Goal: Obtain resource: Download file/media

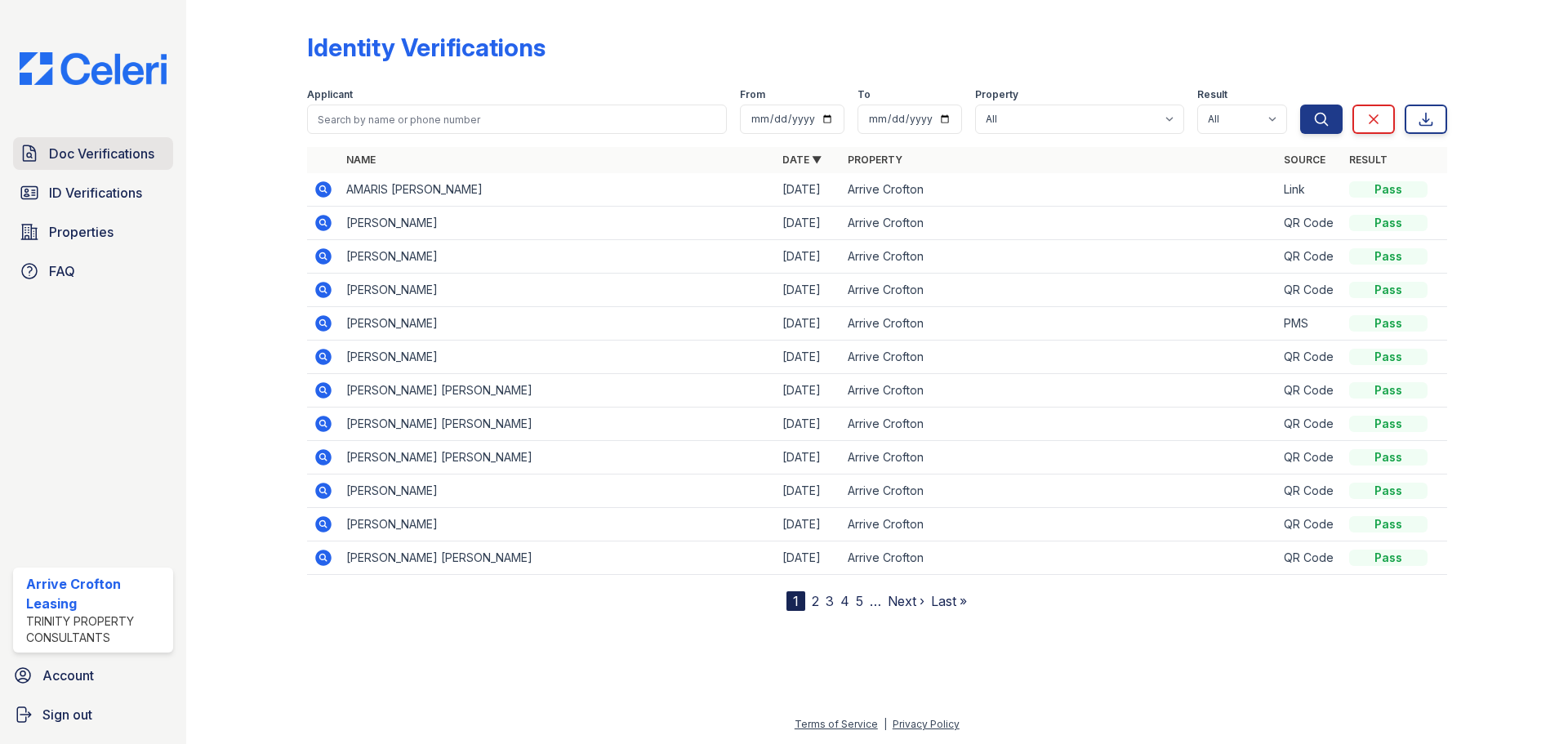
click at [115, 161] on span "Doc Verifications" at bounding box center [102, 153] width 105 height 19
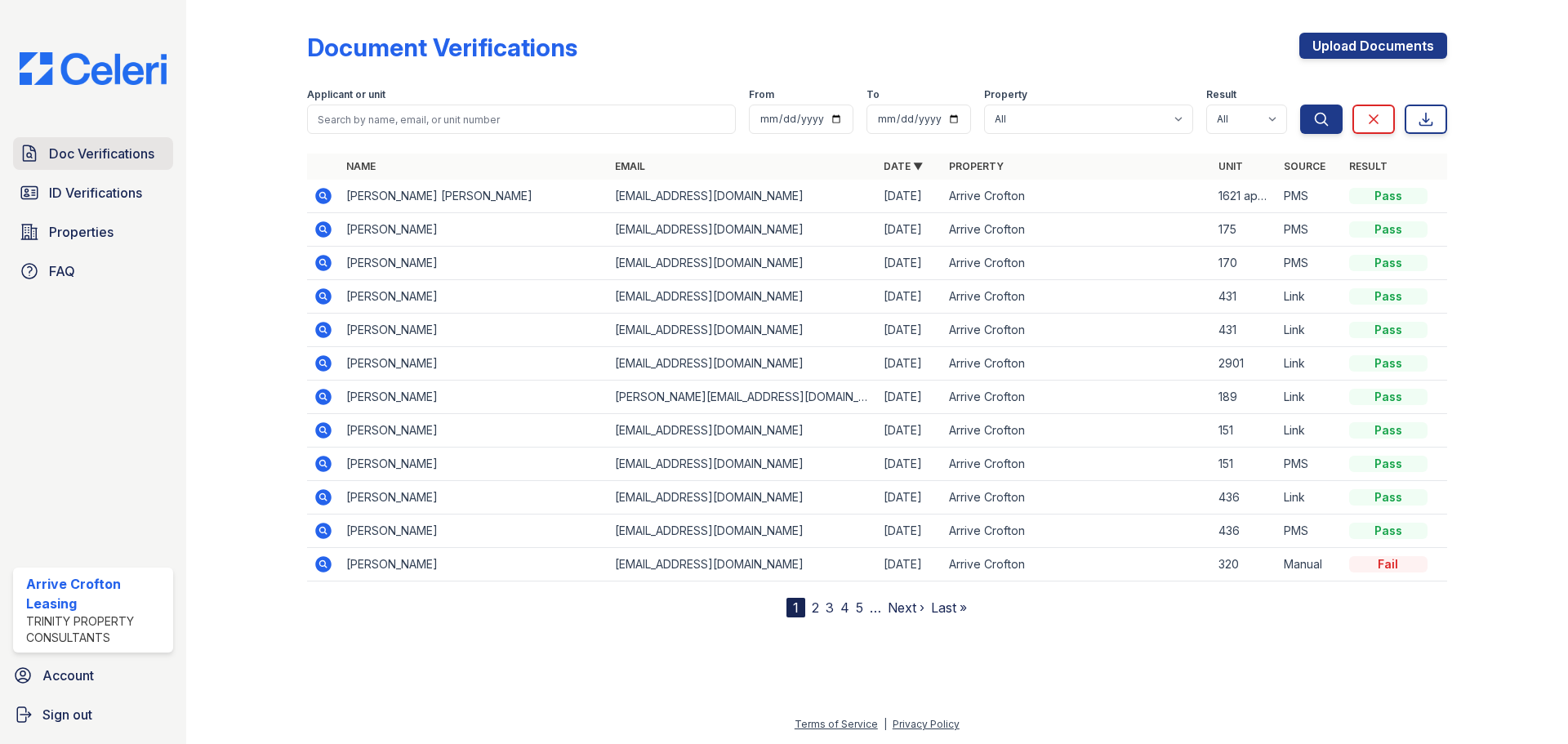
click at [94, 149] on span "Doc Verifications" at bounding box center [102, 153] width 105 height 19
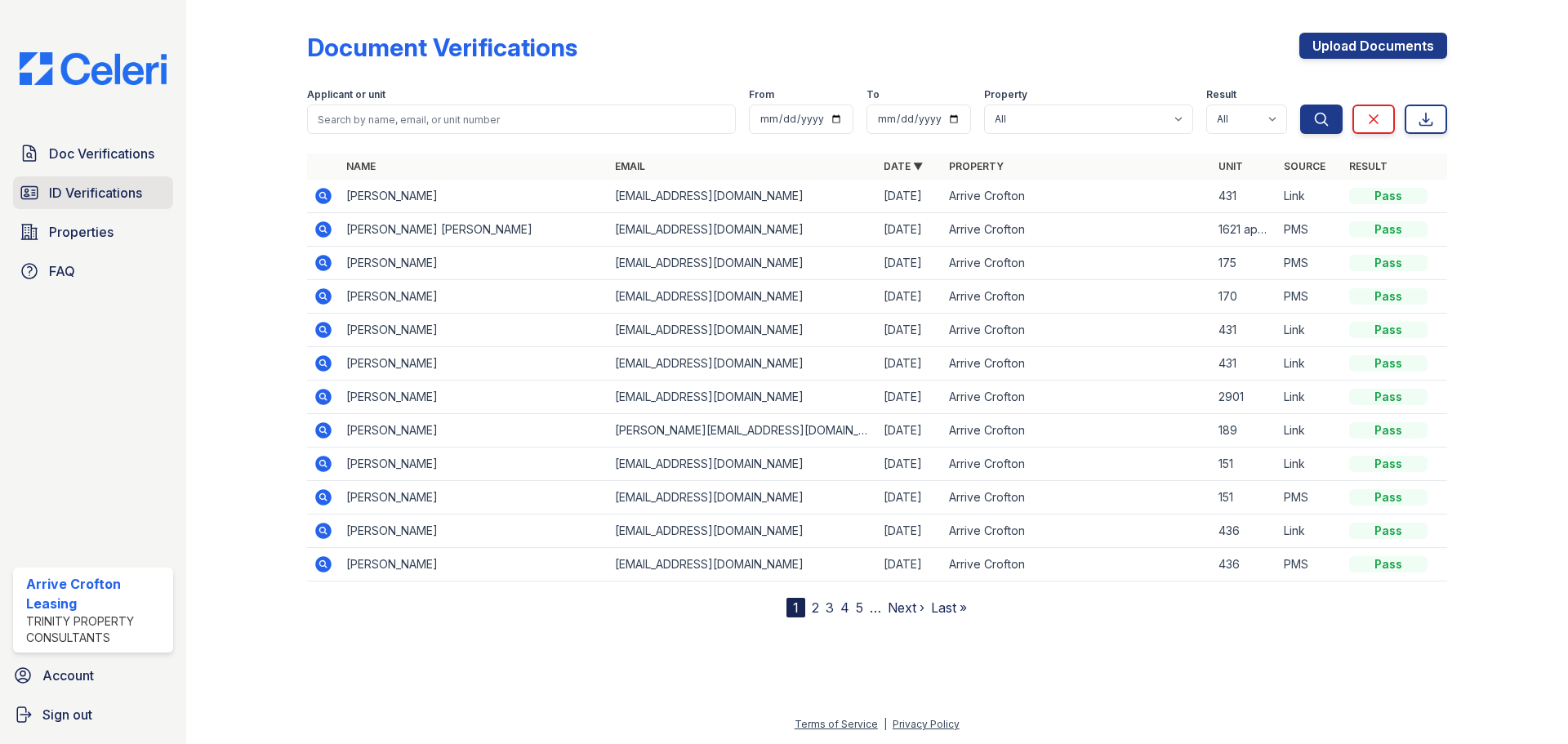
click at [114, 202] on span "ID Verifications" at bounding box center [95, 193] width 93 height 19
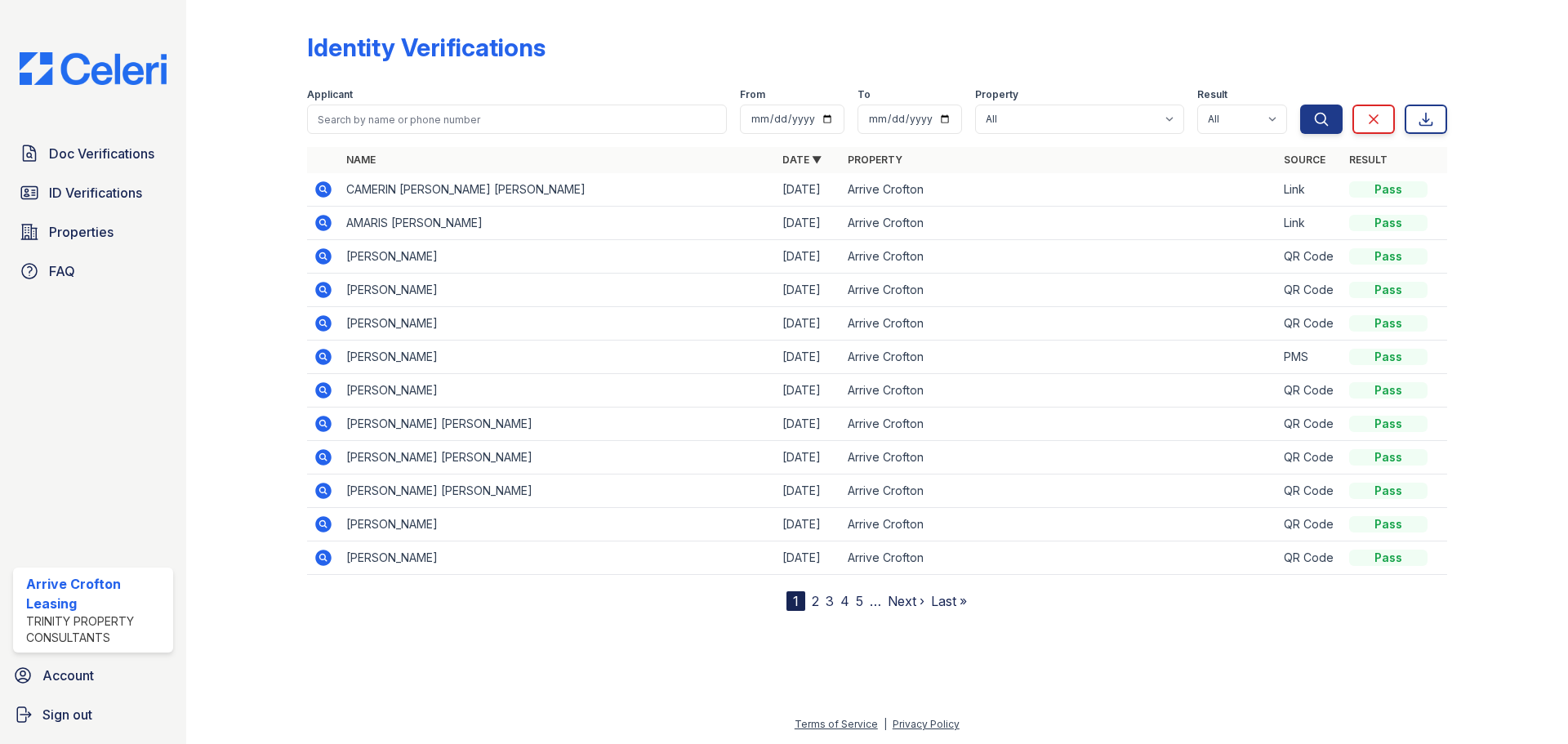
click at [114, 202] on span "ID Verifications" at bounding box center [95, 193] width 93 height 19
click at [111, 166] on link "Doc Verifications" at bounding box center [93, 153] width 160 height 32
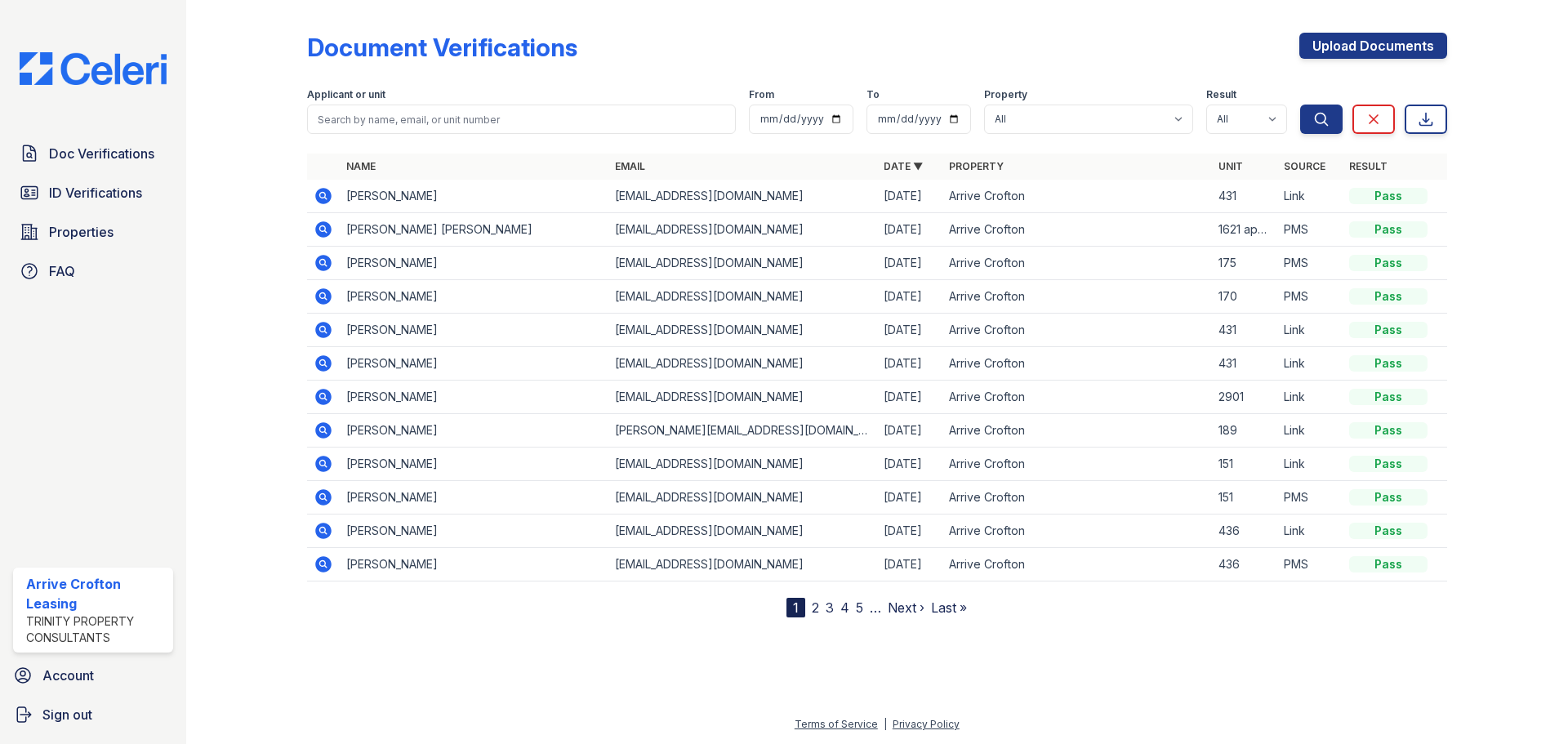
click at [320, 263] on icon at bounding box center [323, 263] width 19 height 19
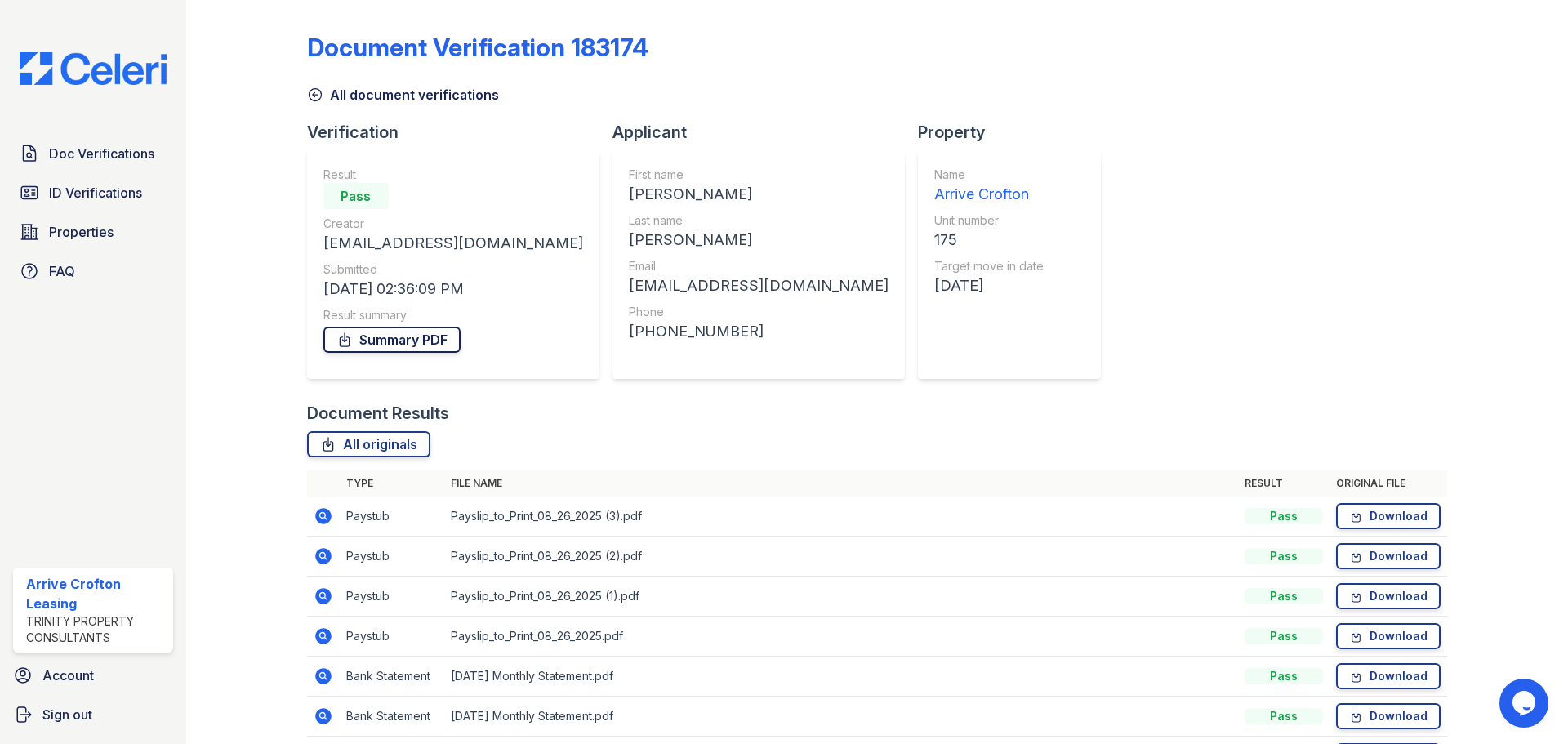
scroll to position [81, 0]
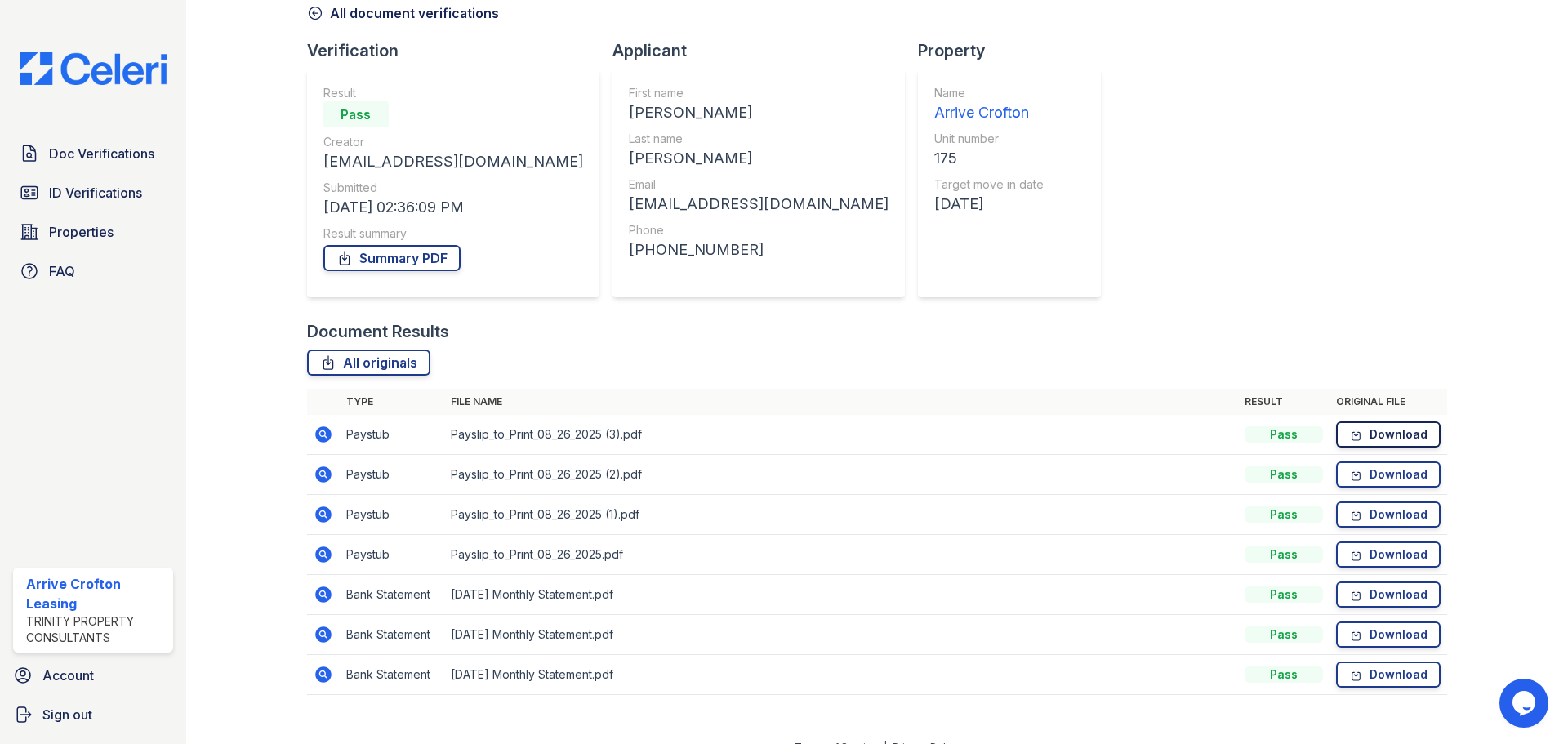
click at [1397, 432] on link "Download" at bounding box center [1388, 434] width 104 height 26
click at [318, 19] on icon at bounding box center [315, 13] width 17 height 17
